Goal: Check status: Check status

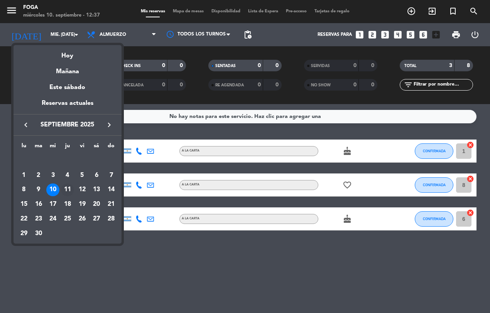
click at [70, 191] on div "11" at bounding box center [67, 190] width 13 height 13
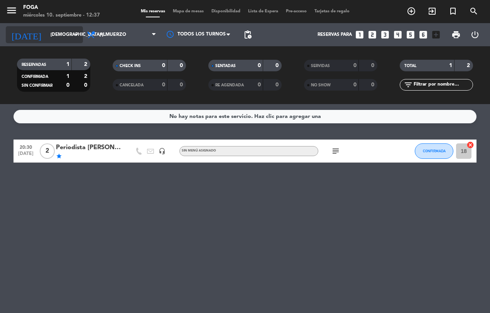
click at [79, 37] on icon "arrow_drop_down" at bounding box center [76, 34] width 9 height 9
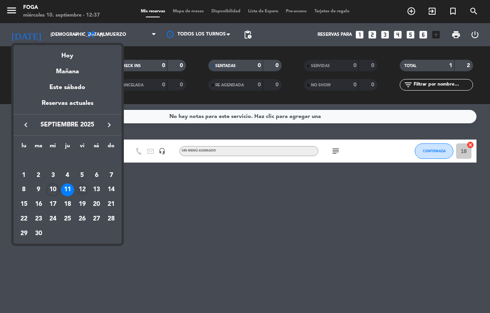
click at [83, 188] on div "12" at bounding box center [82, 190] width 13 height 13
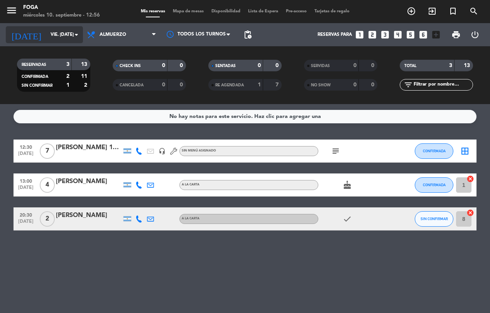
click at [47, 40] on input "vie. [DATE]" at bounding box center [77, 34] width 61 height 13
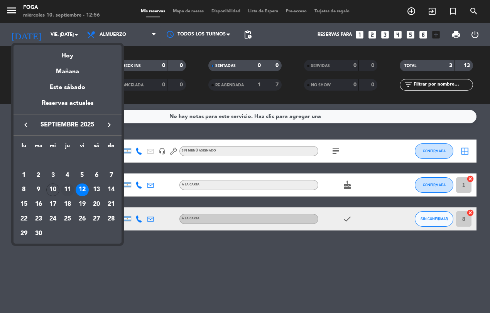
click at [69, 192] on div "11" at bounding box center [67, 190] width 13 height 13
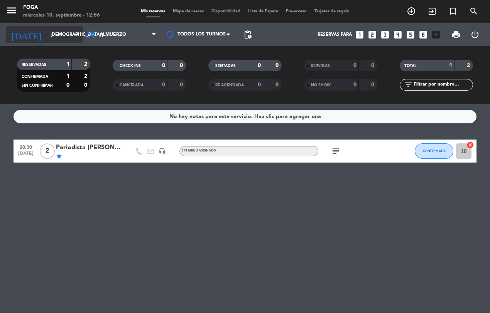
click at [51, 32] on input "[DEMOGRAPHIC_DATA] [DATE]" at bounding box center [77, 34] width 61 height 13
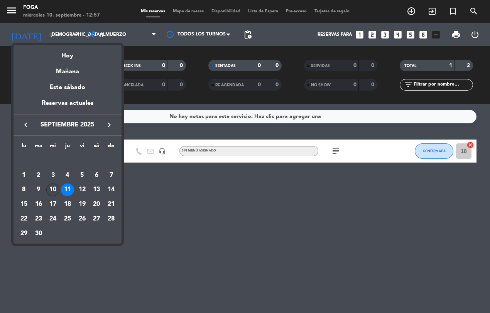
click at [53, 189] on div "10" at bounding box center [52, 190] width 13 height 13
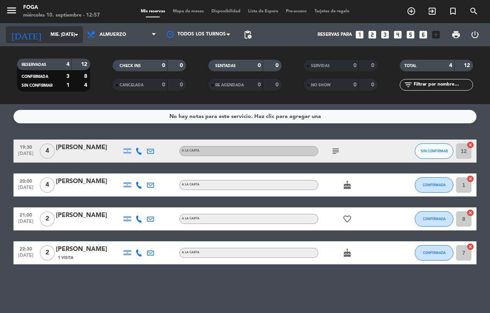
click at [52, 35] on input "mié. [DATE]" at bounding box center [77, 34] width 61 height 13
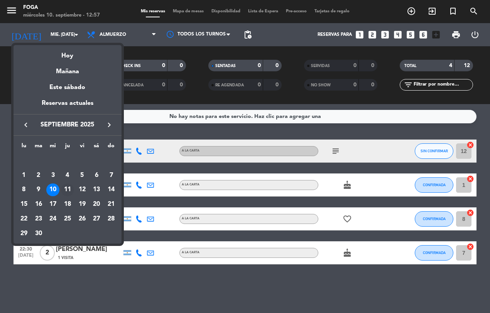
click at [70, 191] on div "11" at bounding box center [67, 190] width 13 height 13
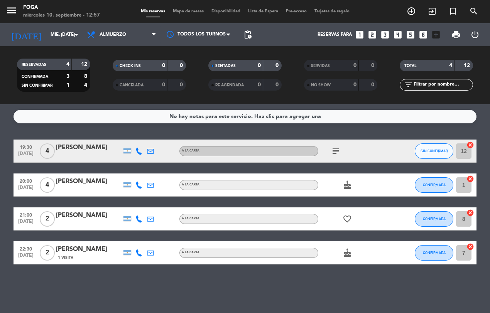
type input "[DEMOGRAPHIC_DATA] [DATE]"
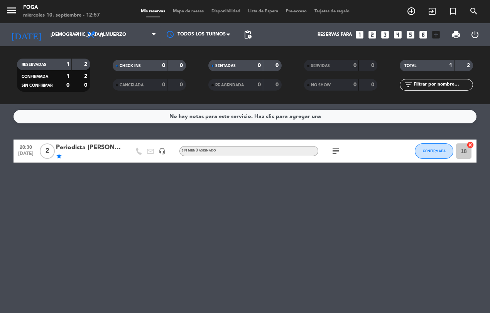
click at [47, 150] on span "2" at bounding box center [47, 150] width 15 height 15
click at [85, 155] on div "star" at bounding box center [89, 156] width 66 height 6
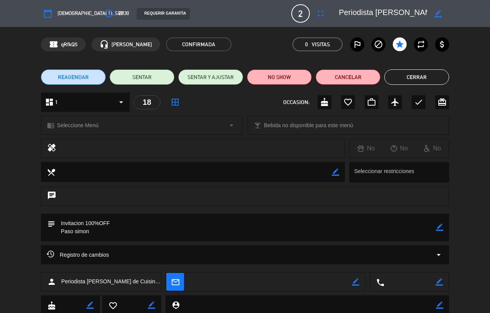
click at [67, 14] on span "[DEMOGRAPHIC_DATA] 11, sep." at bounding box center [90, 13] width 67 height 8
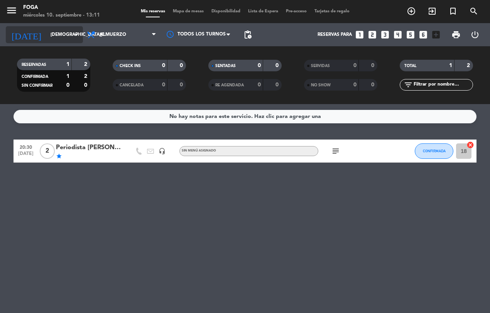
click at [47, 31] on input "[DEMOGRAPHIC_DATA] [DATE]" at bounding box center [77, 34] width 61 height 13
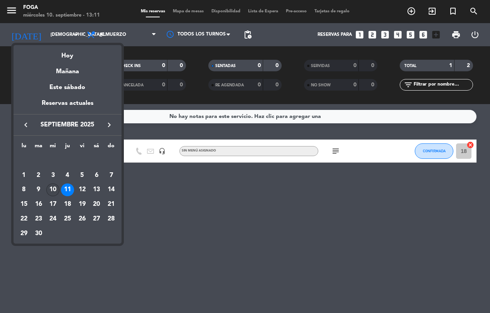
click at [53, 188] on div "10" at bounding box center [52, 190] width 13 height 13
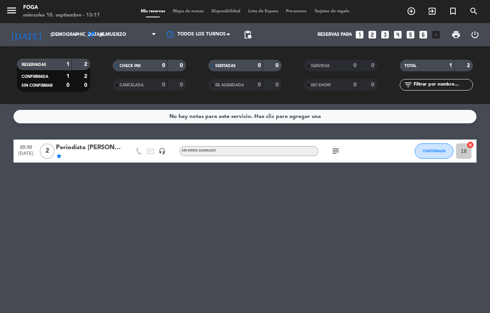
type input "mié. [DATE]"
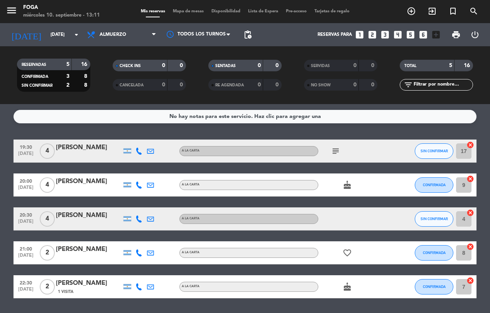
scroll to position [24, 0]
